Goal: Information Seeking & Learning: Learn about a topic

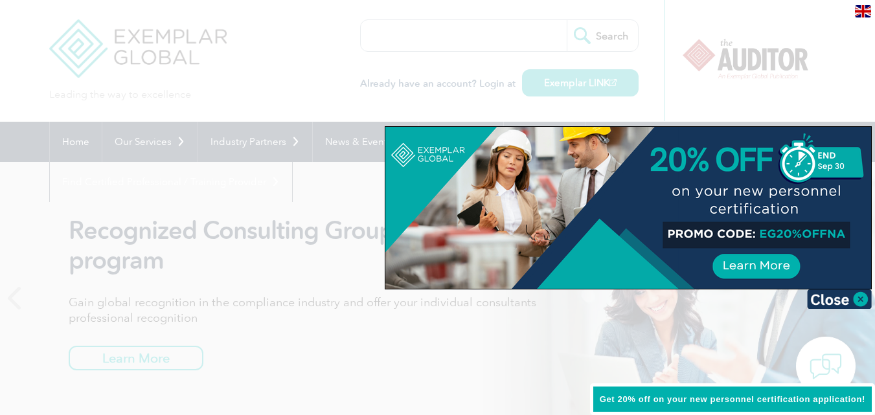
click at [647, 85] on div at bounding box center [437, 207] width 875 height 415
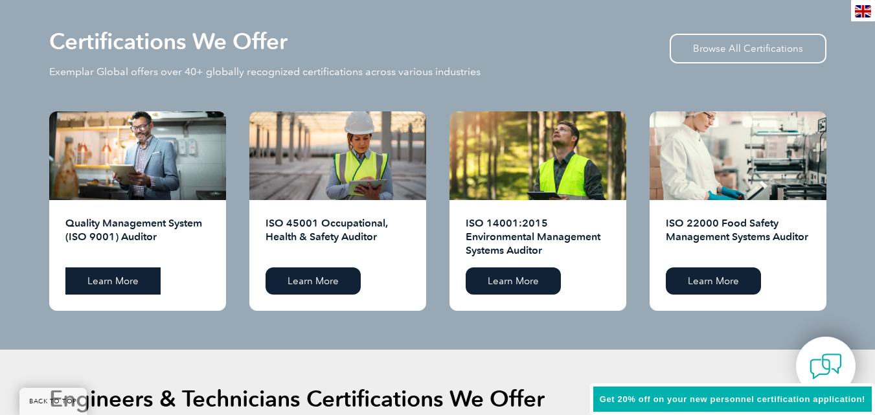
scroll to position [1296, 0]
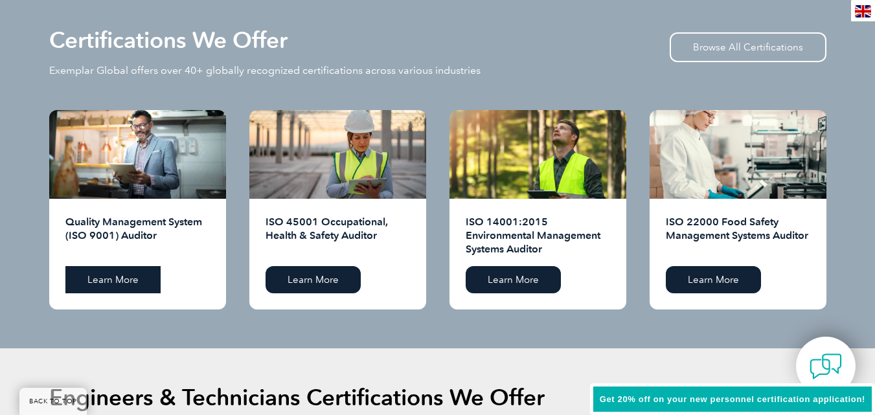
click at [109, 281] on link "Learn More" at bounding box center [112, 279] width 95 height 27
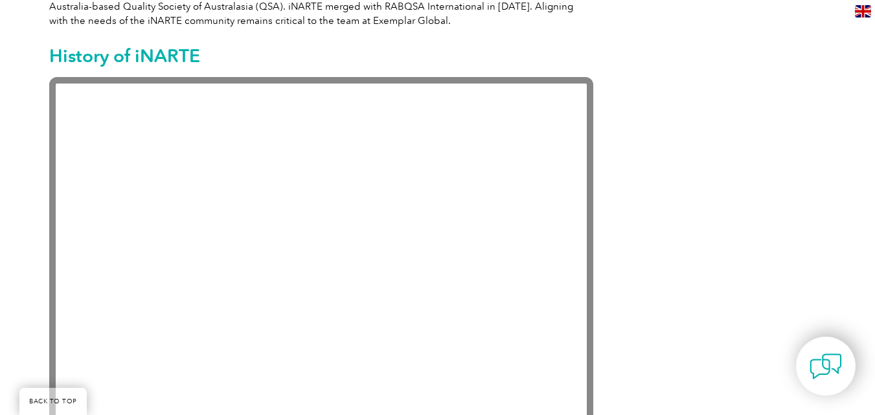
scroll to position [1037, 0]
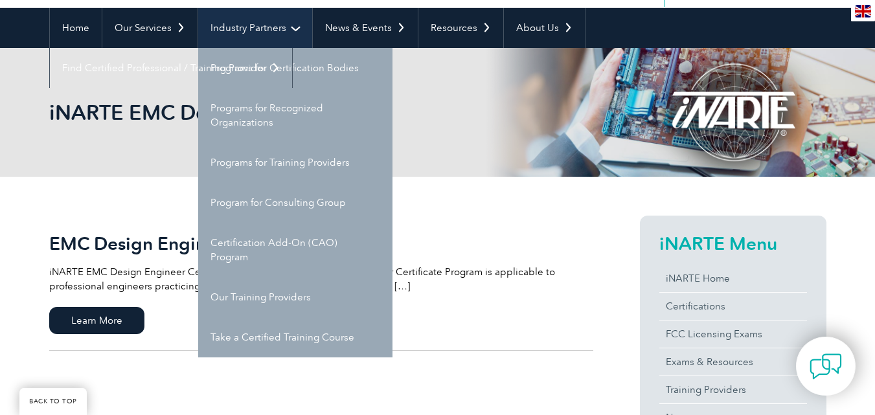
scroll to position [130, 0]
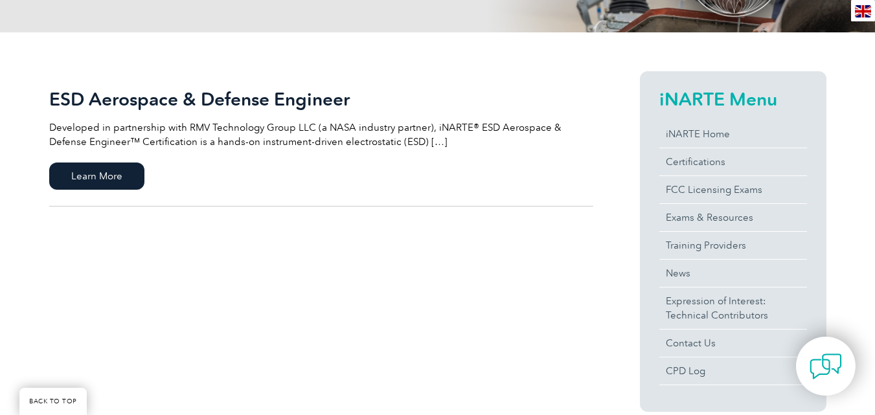
scroll to position [259, 0]
click at [108, 172] on span "Learn More" at bounding box center [96, 175] width 95 height 27
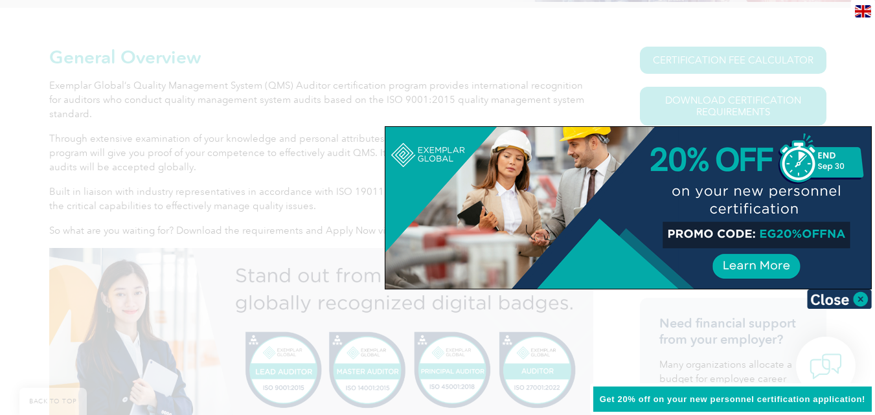
scroll to position [324, 0]
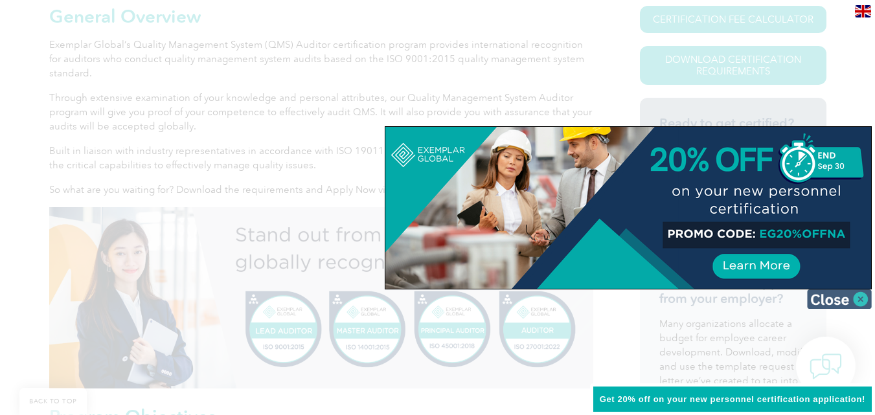
click at [844, 293] on img at bounding box center [839, 299] width 65 height 19
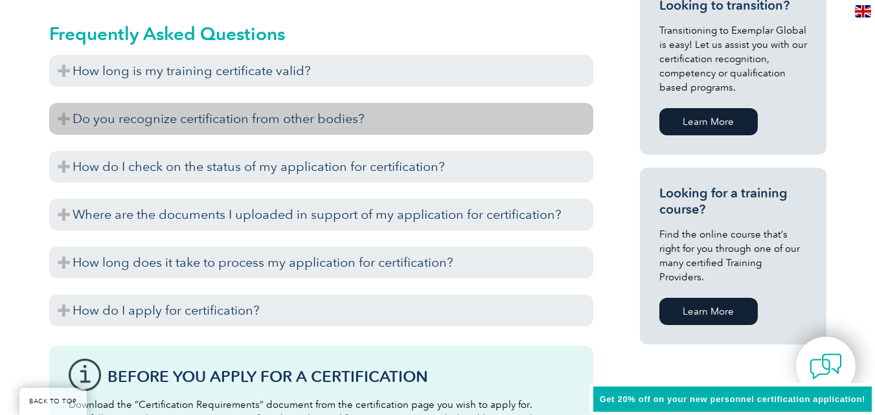
scroll to position [842, 0]
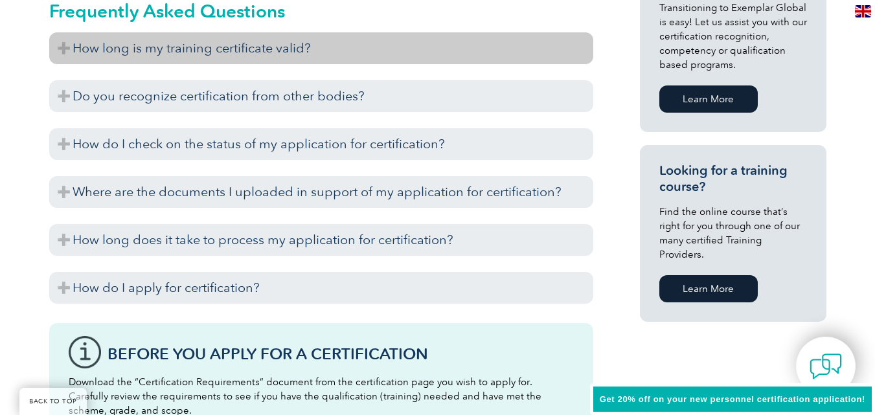
click at [66, 48] on h3 "How long is my training certificate valid?" at bounding box center [321, 48] width 544 height 32
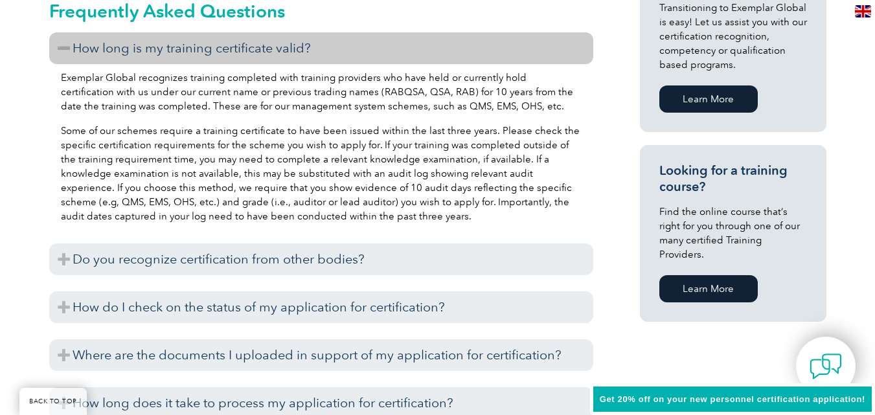
click at [66, 48] on h3 "How long is my training certificate valid?" at bounding box center [321, 48] width 544 height 32
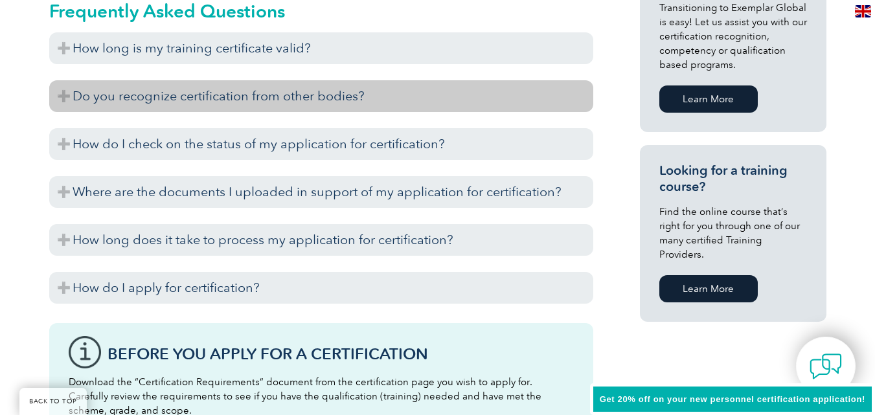
click at [60, 95] on h3 "Do you recognize certification from other bodies?" at bounding box center [321, 96] width 544 height 32
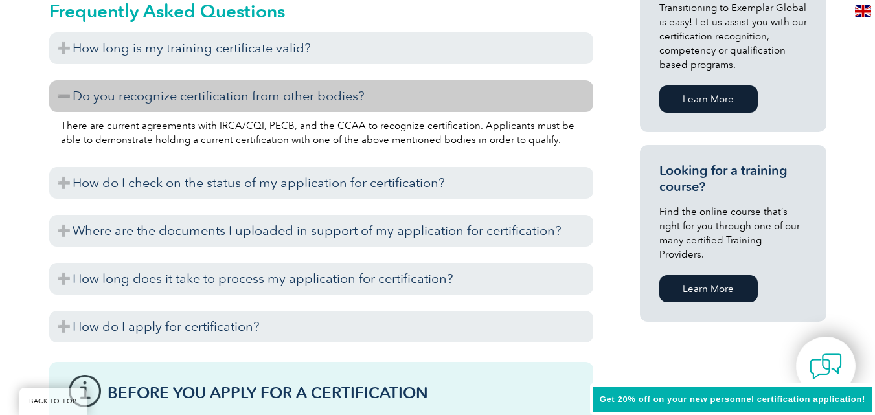
click at [266, 137] on p "There are current agreements with IRCA/CQI, PECB, and the CCAA to recognize cer…" at bounding box center [321, 133] width 521 height 29
click at [237, 126] on p "There are current agreements with IRCA/CQI, PECB, and the CCAA to recognize cer…" at bounding box center [321, 133] width 521 height 29
click at [179, 126] on p "There are current agreements with IRCA/CQI, PECB, and the CCAA to recognize cer…" at bounding box center [321, 133] width 521 height 29
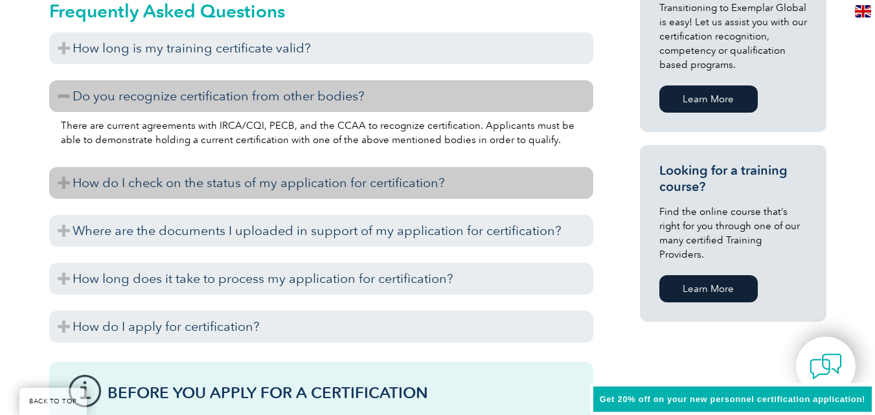
click at [64, 182] on h3 "How do I check on the status of my application for certification?" at bounding box center [321, 183] width 544 height 32
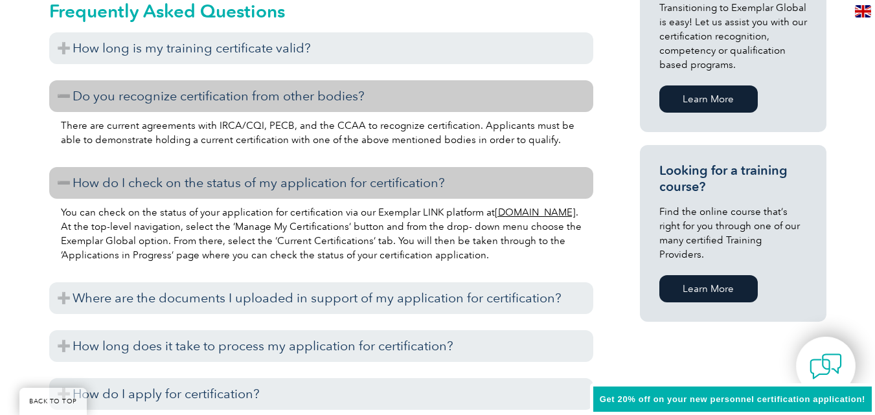
click at [45, 74] on div "General Overview Exemplar Global’s Quality Management System (QMS) Auditor cert…" at bounding box center [437, 192] width 875 height 1486
drag, startPoint x: 43, startPoint y: 67, endPoint x: 49, endPoint y: 63, distance: 6.9
click at [44, 66] on div "General Overview Exemplar Global’s Quality Management System (QMS) Auditor cert…" at bounding box center [437, 192] width 875 height 1486
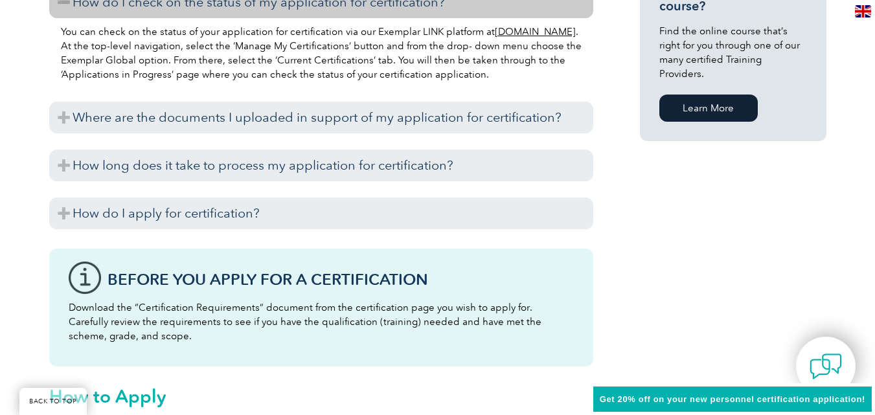
scroll to position [1037, 0]
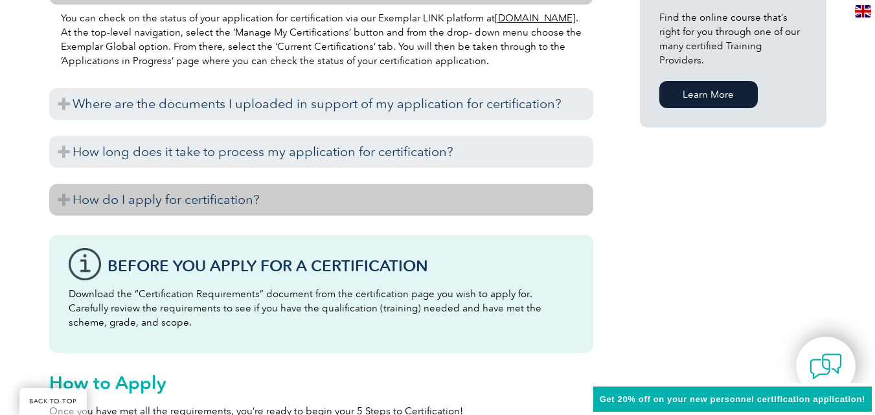
click at [60, 202] on h3 "How do I apply for certification?" at bounding box center [321, 200] width 544 height 32
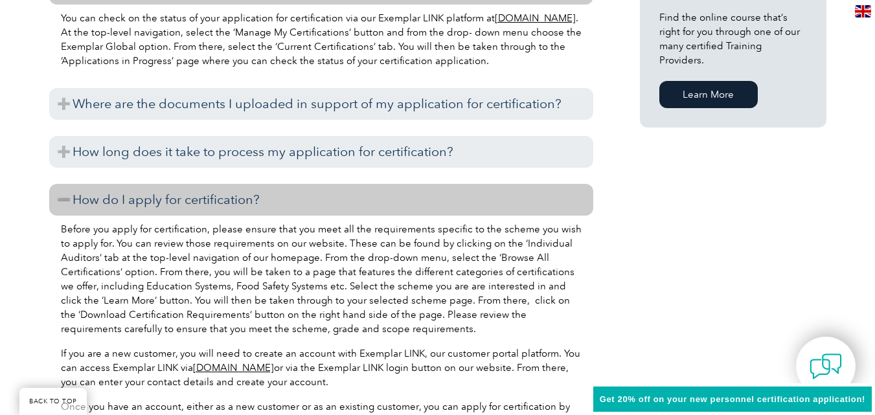
click at [60, 202] on h3 "How do I apply for certification?" at bounding box center [321, 200] width 544 height 32
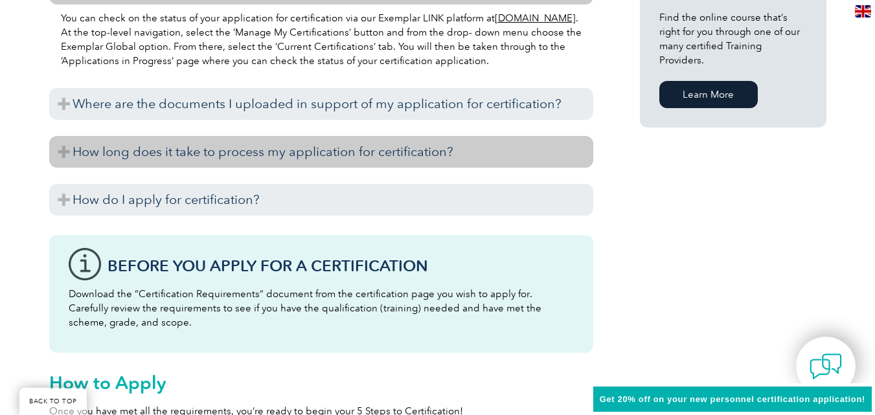
click at [64, 145] on h3 "How long does it take to process my application for certification?" at bounding box center [321, 152] width 544 height 32
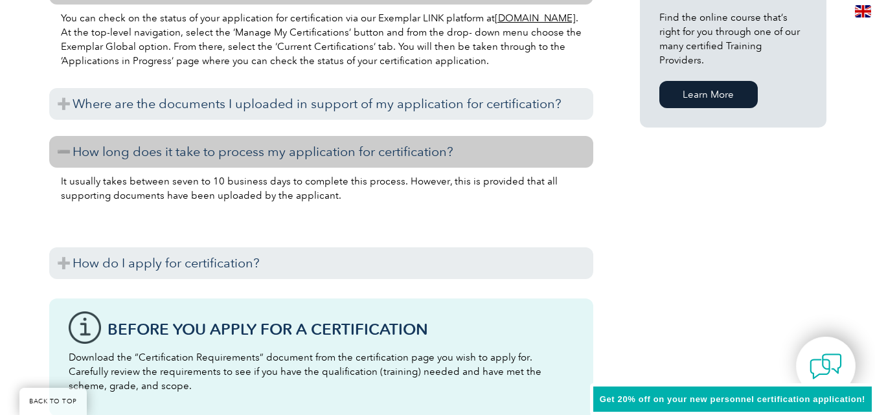
click at [64, 144] on h3 "How long does it take to process my application for certification?" at bounding box center [321, 152] width 544 height 32
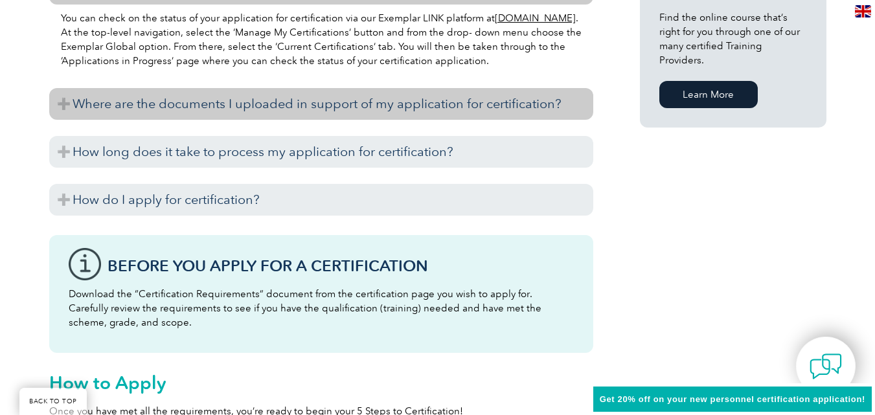
click at [63, 105] on h3 "Where are the documents I uploaded in support of my application for certificati…" at bounding box center [321, 104] width 544 height 32
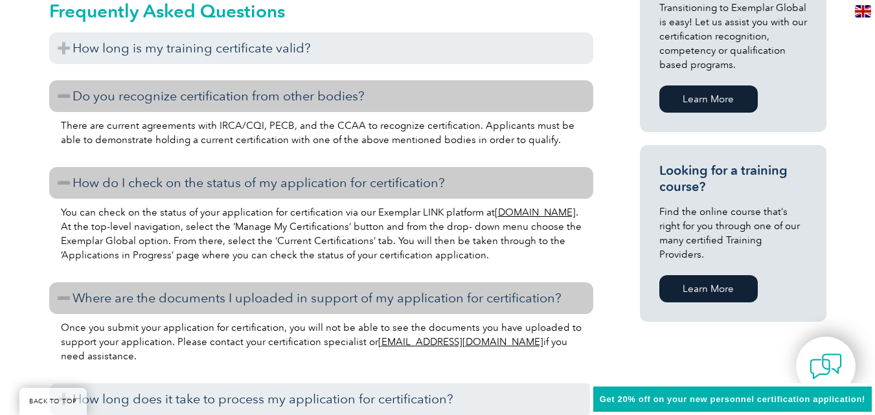
scroll to position [777, 0]
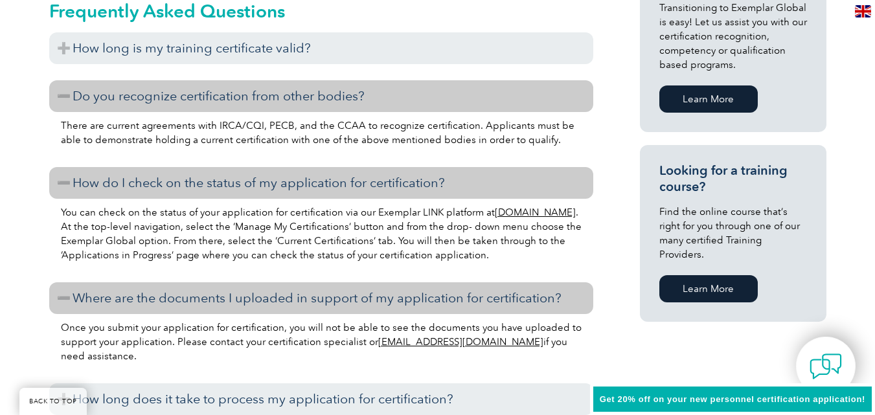
click at [327, 137] on p "There are current agreements with IRCA/CQI, PECB, and the CCAA to recognize cer…" at bounding box center [321, 133] width 521 height 29
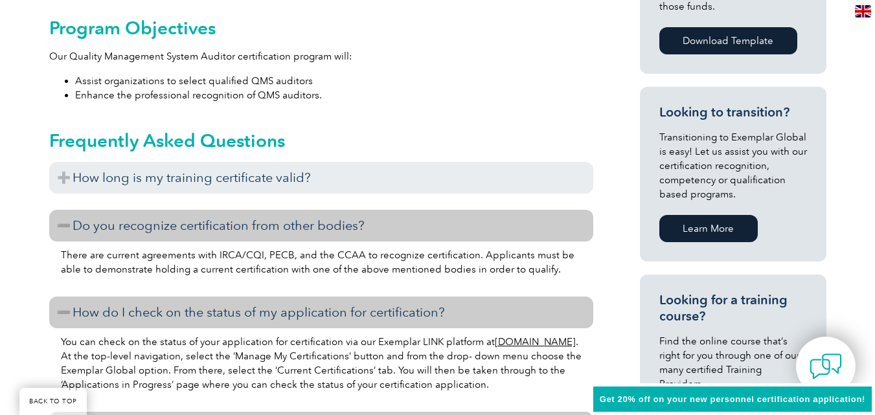
scroll to position [648, 0]
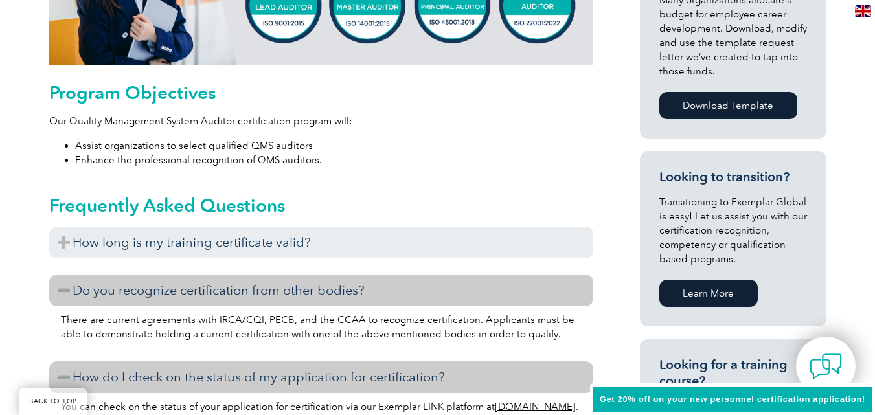
click at [279, 155] on li "Enhance the professional recognition of QMS auditors." at bounding box center [334, 160] width 518 height 14
click at [170, 150] on li "Assist organizations to select qualified QMS auditors" at bounding box center [334, 146] width 518 height 14
click at [227, 148] on li "Assist organizations to select qualified QMS auditors" at bounding box center [334, 146] width 518 height 14
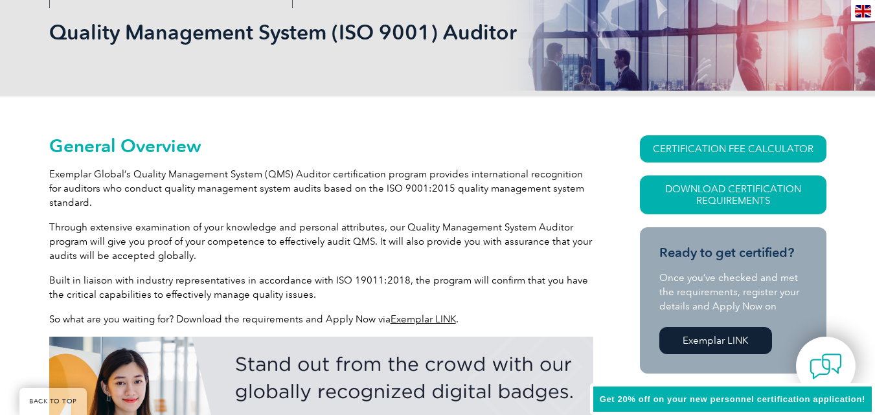
scroll to position [259, 0]
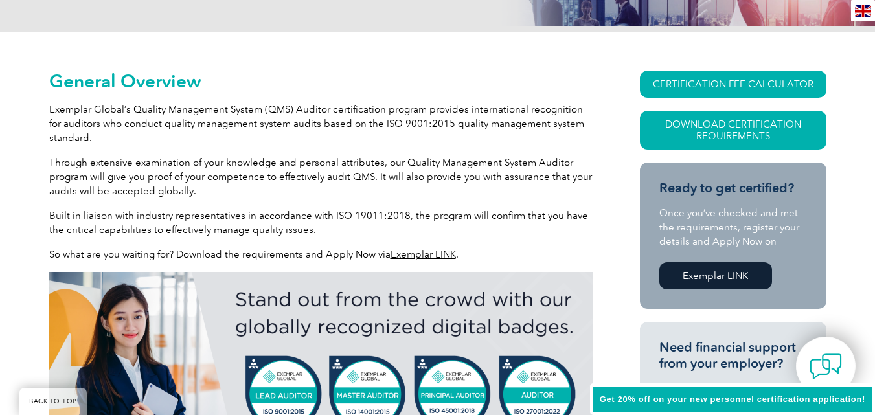
click at [417, 255] on link "Exemplar LINK" at bounding box center [423, 255] width 65 height 12
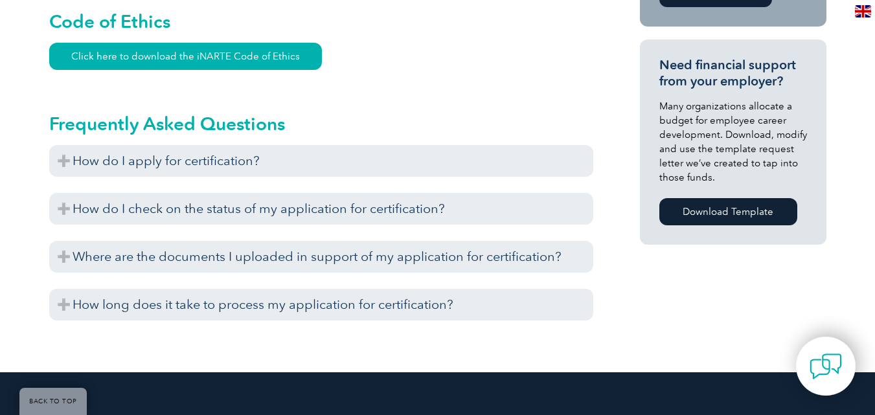
scroll to position [906, 0]
